Goal: Transaction & Acquisition: Purchase product/service

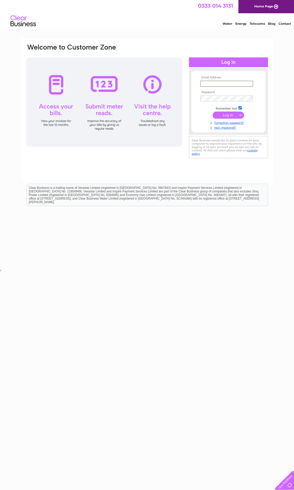
click at [222, 84] on input "text" at bounding box center [226, 84] width 53 height 6
type input "[EMAIL_ADDRESS][DOMAIN_NAME]"
click at [228, 115] on input "submit" at bounding box center [228, 114] width 31 height 7
click at [229, 122] on link "Forgotten password?" at bounding box center [229, 121] width 58 height 5
click at [227, 117] on input "submit" at bounding box center [228, 114] width 31 height 7
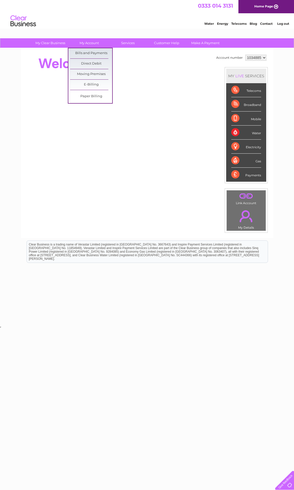
click at [111, 53] on link "Bills and Payments" at bounding box center [91, 53] width 42 height 10
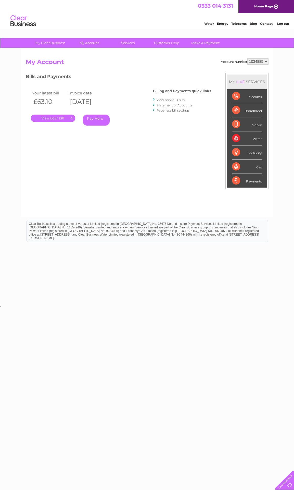
click at [98, 124] on link "Pay Here" at bounding box center [96, 120] width 27 height 11
click at [100, 125] on link "Pay Here" at bounding box center [96, 120] width 27 height 11
click at [100, 124] on link "Pay Here" at bounding box center [96, 120] width 27 height 11
click at [95, 115] on link "Pay Here" at bounding box center [96, 120] width 27 height 11
click at [95, 123] on link "Pay Here" at bounding box center [96, 120] width 27 height 11
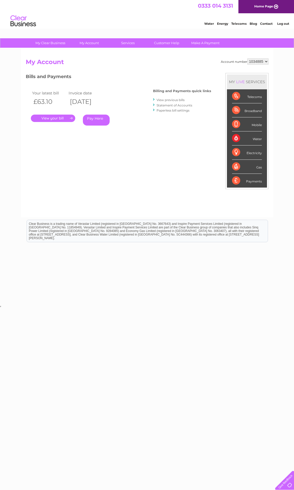
click at [56, 121] on link "." at bounding box center [53, 118] width 44 height 7
click at [100, 116] on link "Pay Here" at bounding box center [96, 120] width 27 height 11
click at [249, 63] on select "1034885" at bounding box center [257, 61] width 21 height 6
click at [267, 63] on select "1034885" at bounding box center [257, 61] width 21 height 6
click at [102, 120] on link "Pay Here" at bounding box center [96, 120] width 27 height 11
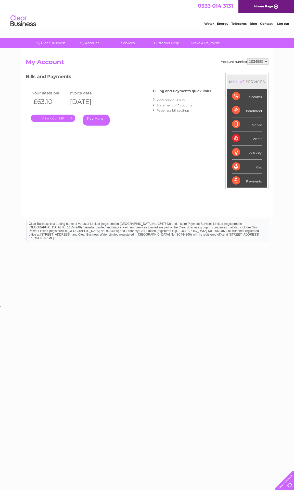
click at [65, 120] on link "." at bounding box center [53, 118] width 44 height 7
click at [104, 120] on link "Pay Here" at bounding box center [96, 120] width 27 height 11
click at [83, 115] on link "Pay Here" at bounding box center [96, 120] width 27 height 11
click at [38, 115] on link "." at bounding box center [53, 118] width 44 height 7
